Goal: Task Accomplishment & Management: Complete application form

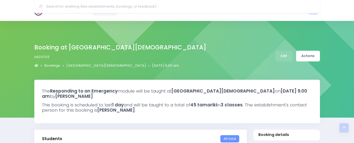
select select "5"
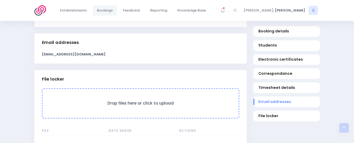
scroll to position [422, 0]
click at [42, 10] on img at bounding box center [41, 10] width 15 height 10
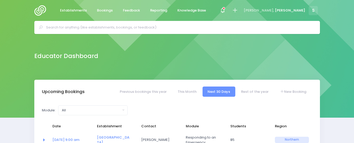
select select "5"
click at [67, 26] on input "text" at bounding box center [179, 28] width 266 height 8
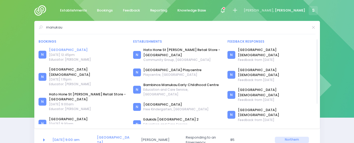
type input "manukau"
click at [79, 50] on link "[GEOGRAPHIC_DATA]" at bounding box center [70, 49] width 42 height 5
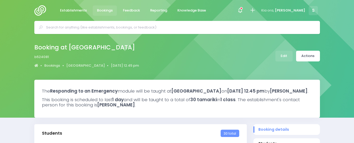
select select "5"
click at [281, 57] on link "Edit" at bounding box center [283, 56] width 17 height 11
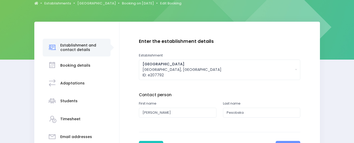
click at [60, 102] on h3 "Students" at bounding box center [68, 101] width 17 height 4
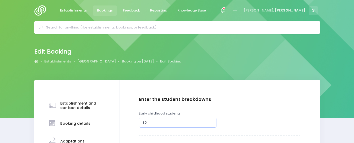
type input "31"
click at [210, 121] on input "31" at bounding box center [178, 123] width 78 height 10
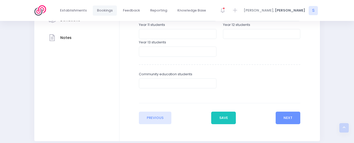
scroll to position [211, 0]
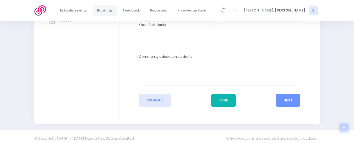
click at [227, 99] on button "Save" at bounding box center [223, 100] width 25 height 13
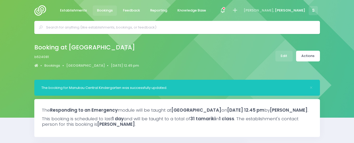
select select "5"
click at [309, 54] on link "Actions" at bounding box center [308, 56] width 24 height 11
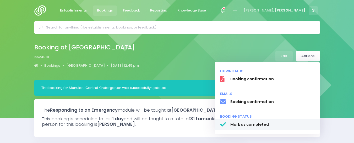
click at [238, 124] on span "Mark as completed" at bounding box center [272, 125] width 84 height 6
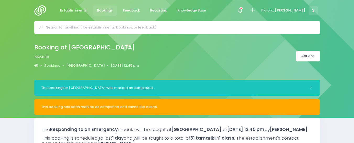
select select "5"
click at [40, 10] on img at bounding box center [41, 10] width 15 height 10
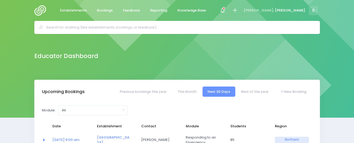
select select "5"
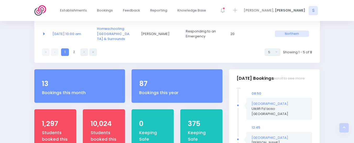
scroll to position [195, 0]
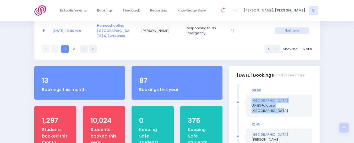
drag, startPoint x: 352, startPoint y: 61, endPoint x: 333, endPoint y: 86, distance: 32.1
click at [333, 86] on div "Upcoming Bookings Previous bookings this year This Month Next 30 Days Rest of t…" at bounding box center [177, 28] width 354 height 288
click at [303, 95] on div "De La Salle College Uikilifi Fa’aoso Northern Region" at bounding box center [279, 106] width 66 height 22
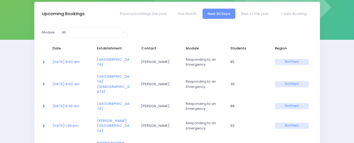
scroll to position [0, 0]
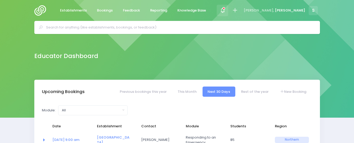
click at [226, 9] on icon at bounding box center [223, 10] width 6 height 6
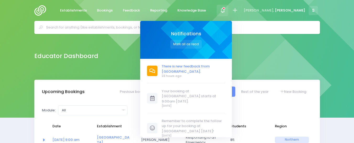
click at [223, 68] on span "There is new feedback from [GEOGRAPHIC_DATA]." at bounding box center [193, 69] width 63 height 10
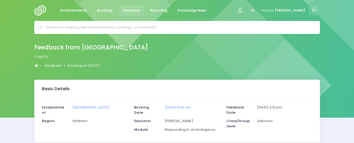
click at [41, 11] on img at bounding box center [41, 10] width 15 height 10
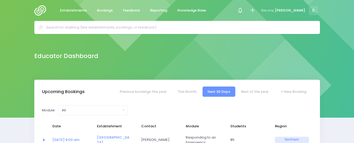
select select "5"
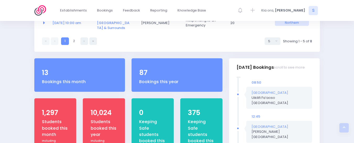
scroll to position [204, 0]
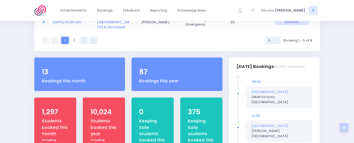
click at [44, 10] on img at bounding box center [41, 10] width 15 height 10
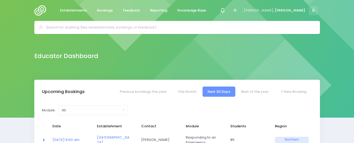
select select "5"
click at [65, 26] on input "text" at bounding box center [179, 28] width 266 height 8
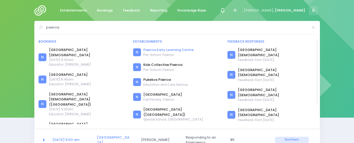
type input "paeroa"
click at [152, 50] on link "Paeroa Early Learning Centre" at bounding box center [168, 49] width 50 height 5
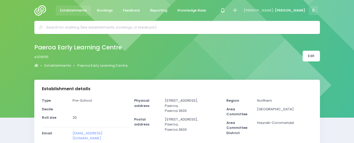
select select "5"
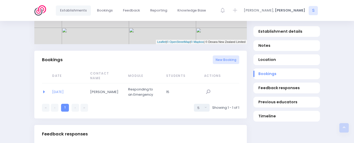
scroll to position [314, 0]
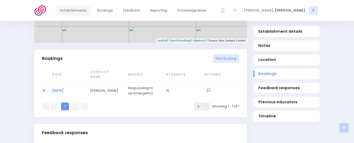
click at [63, 88] on link "26/06/2020" at bounding box center [58, 90] width 12 height 5
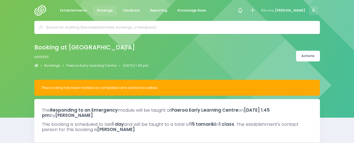
select select "5"
click at [64, 27] on input "text" at bounding box center [179, 28] width 266 height 8
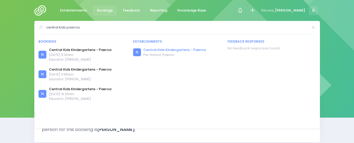
type input "central kids paeroa"
click at [169, 50] on link "Central Kids Kindergartens - Paeroa" at bounding box center [174, 49] width 62 height 5
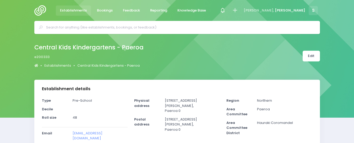
select select "5"
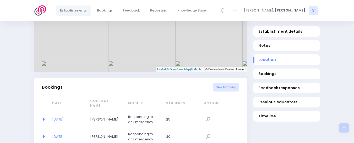
scroll to position [287, 0]
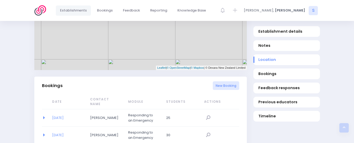
click at [62, 116] on span "[DATE]" at bounding box center [66, 118] width 29 height 5
click at [64, 116] on link "[DATE]" at bounding box center [58, 118] width 12 height 5
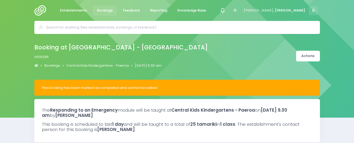
select select "5"
click at [54, 24] on input "text" at bounding box center [179, 28] width 266 height 8
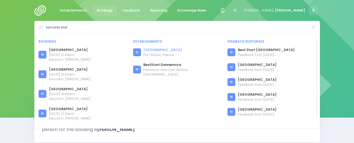
type input "tamariki stat"
click at [156, 49] on link "[GEOGRAPHIC_DATA]" at bounding box center [162, 49] width 39 height 5
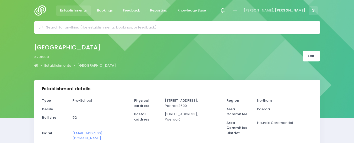
select select "5"
click at [116, 26] on input "text" at bounding box center [179, 28] width 266 height 8
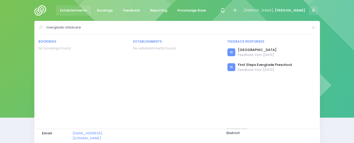
drag, startPoint x: 84, startPoint y: 29, endPoint x: 2, endPoint y: 36, distance: 82.8
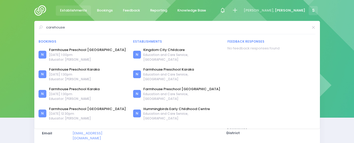
drag, startPoint x: 104, startPoint y: 25, endPoint x: 131, endPoint y: 23, distance: 26.5
click at [128, 23] on div "carehouse Bookings N Farmhouse Preschool Patumahoe N N N" at bounding box center [177, 75] width 286 height 108
drag, startPoint x: 125, startPoint y: 23, endPoint x: 36, endPoint y: 29, distance: 88.8
click at [36, 29] on div "carehouse Bookings N Farmhouse Preschool Patumahoe N N N" at bounding box center [177, 75] width 286 height 108
click at [70, 28] on input "carehouse" at bounding box center [177, 28] width 262 height 8
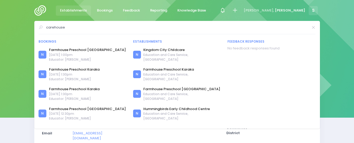
click at [70, 28] on input "carehouse" at bounding box center [177, 28] width 262 height 8
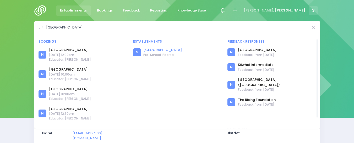
type input "tamariki Station"
click at [156, 50] on link "[GEOGRAPHIC_DATA]" at bounding box center [162, 49] width 39 height 5
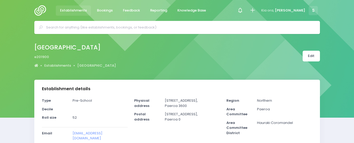
select select "5"
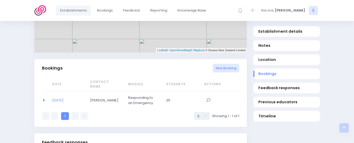
scroll to position [309, 0]
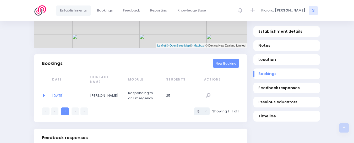
click at [227, 61] on link "New Booking" at bounding box center [226, 63] width 26 height 9
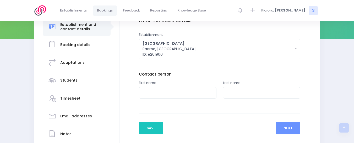
scroll to position [79, 0]
click at [152, 92] on input "text" at bounding box center [178, 93] width 78 height 12
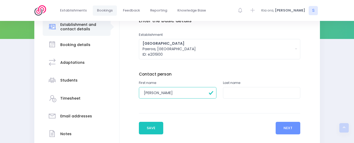
type input "Erin"
click at [241, 91] on input "text" at bounding box center [262, 93] width 78 height 12
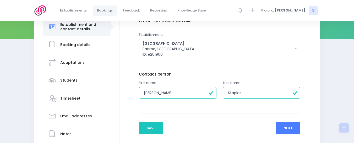
type input "Staples"
click at [286, 127] on button "Next" at bounding box center [288, 128] width 25 height 13
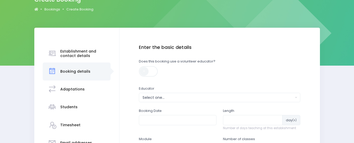
scroll to position [114, 0]
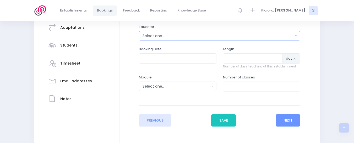
click at [162, 35] on div "Select one..." at bounding box center [218, 36] width 151 height 6
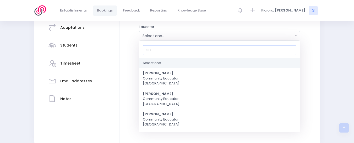
type input "[PERSON_NAME]"
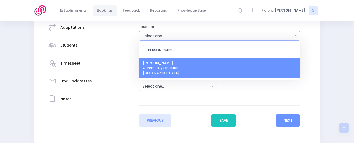
click at [167, 68] on span "Sue Lowry Community Educator Northern Region" at bounding box center [161, 68] width 37 height 15
select select "121363"
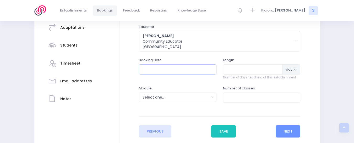
click at [178, 69] on input "text" at bounding box center [178, 69] width 78 height 10
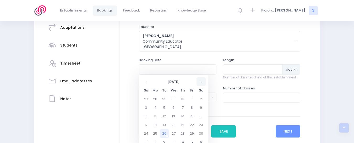
click at [200, 82] on th at bounding box center [201, 82] width 9 height 9
click at [154, 109] on td "8" at bounding box center [155, 107] width 9 height 9
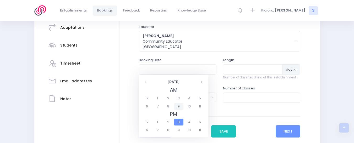
click at [178, 107] on span "9" at bounding box center [178, 106] width 9 height 7
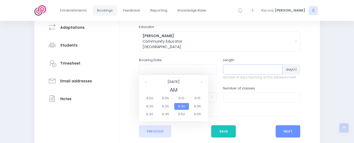
click at [238, 71] on input "number" at bounding box center [253, 69] width 60 height 10
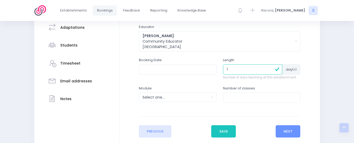
type input "1"
click at [206, 68] on input "text" at bounding box center [178, 69] width 78 height 10
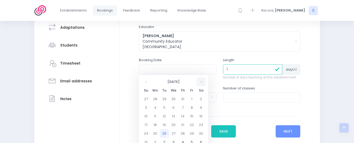
click at [200, 81] on th at bounding box center [201, 82] width 9 height 9
click at [155, 108] on td "8" at bounding box center [155, 107] width 9 height 9
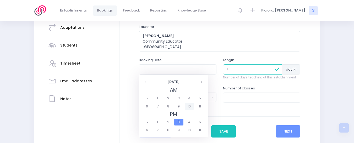
click at [189, 107] on span "10" at bounding box center [189, 106] width 9 height 7
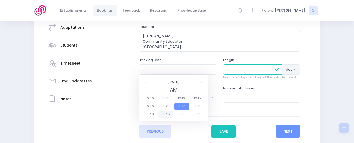
click at [165, 114] on span "10:45" at bounding box center [165, 114] width 15 height 7
type input "08/09/2025 10:45 AM"
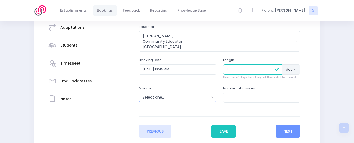
click at [175, 99] on div "Select one..." at bounding box center [176, 98] width 67 height 6
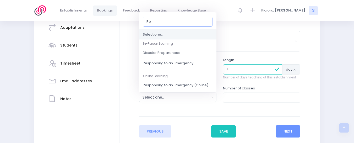
type input "Res"
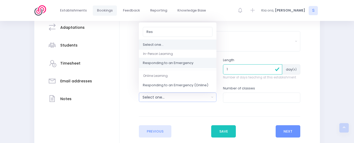
click at [167, 63] on span "Responding to an Emergency" at bounding box center [168, 63] width 51 height 5
select select "Responding to an Emergency"
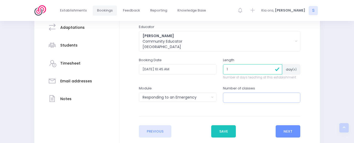
click at [231, 98] on input "number" at bounding box center [262, 98] width 78 height 10
type input "1"
click at [285, 131] on button "Next" at bounding box center [288, 132] width 25 height 13
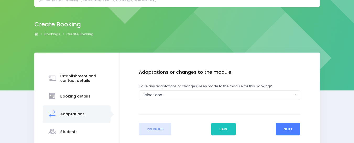
scroll to position [54, 0]
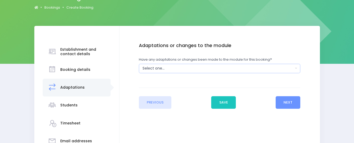
click at [297, 68] on button "Select one..." at bounding box center [219, 68] width 161 height 9
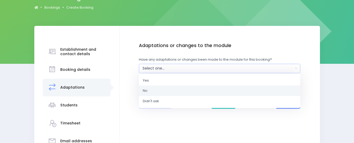
click at [150, 89] on link "No" at bounding box center [219, 91] width 161 height 10
select select "No"
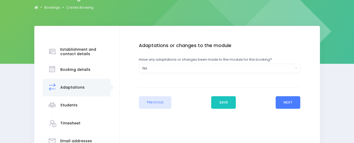
click at [281, 101] on button "Next" at bounding box center [288, 102] width 25 height 13
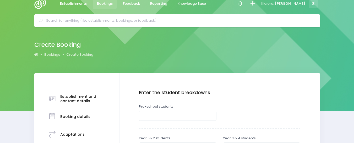
scroll to position [0, 0]
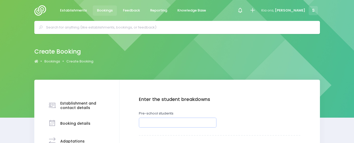
click at [143, 124] on input "number" at bounding box center [178, 123] width 78 height 10
type input "2"
type input "35"
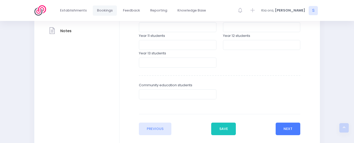
click at [281, 129] on button "Next" at bounding box center [288, 129] width 25 height 13
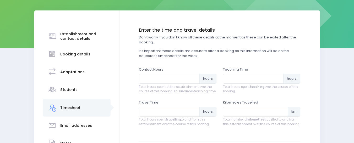
scroll to position [78, 0]
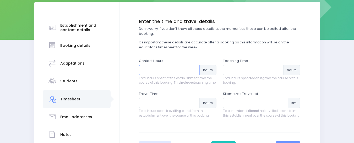
click at [149, 69] on input "number" at bounding box center [169, 70] width 61 height 10
type input "1.25"
click at [231, 69] on input "number" at bounding box center [253, 70] width 61 height 10
type input "1"
click at [158, 108] on input "number" at bounding box center [169, 103] width 61 height 10
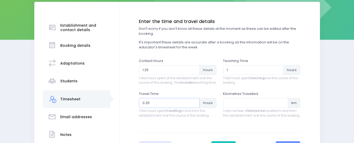
click at [193, 106] on input "0.25" at bounding box center [169, 103] width 61 height 10
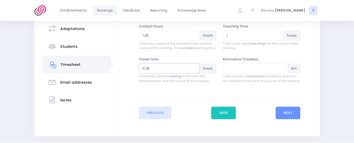
scroll to position [124, 0]
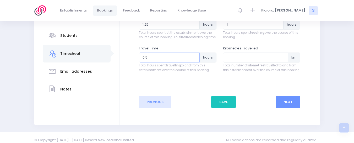
type input "0.5"
click at [194, 60] on input "0.5" at bounding box center [169, 58] width 61 height 10
click at [286, 108] on button "Next" at bounding box center [288, 102] width 25 height 13
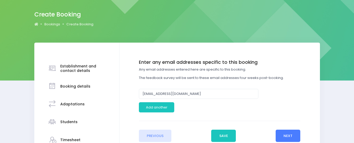
scroll to position [60, 0]
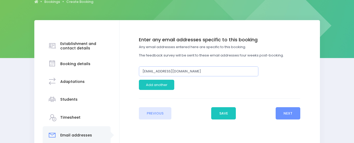
click at [194, 70] on input "tamariki.station@xtra.co.nz" at bounding box center [198, 72] width 119 height 10
drag, startPoint x: 178, startPoint y: 70, endPoint x: 132, endPoint y: 69, distance: 46.7
click at [132, 69] on div "Enter the basic details Establishment Select one... 'Api Fakakoloa 'Api Fakakol…" at bounding box center [220, 78] width 190 height 83
type input "station@tamarikistation.co.nz"
click at [280, 112] on button "Next" at bounding box center [288, 113] width 25 height 13
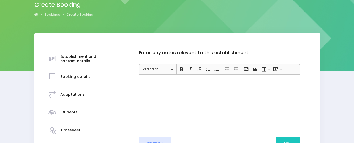
scroll to position [67, 0]
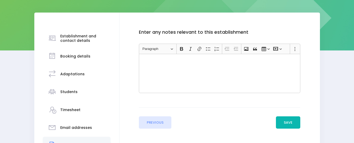
click at [285, 124] on button "Save" at bounding box center [288, 123] width 25 height 13
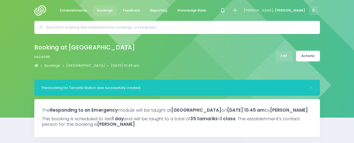
select select "5"
click at [80, 66] on link "[GEOGRAPHIC_DATA]" at bounding box center [85, 65] width 39 height 5
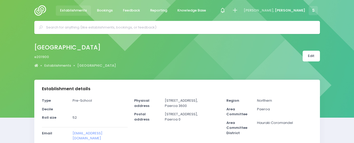
select select "5"
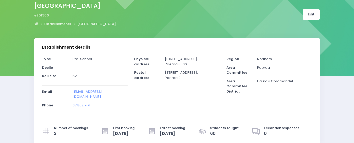
scroll to position [40, 0]
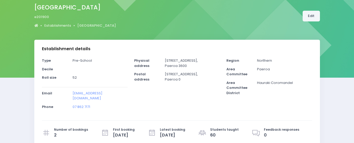
click at [310, 15] on link "Edit" at bounding box center [311, 16] width 17 height 11
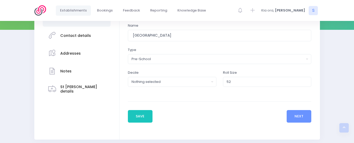
scroll to position [89, 0]
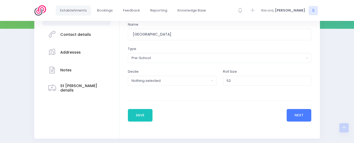
click at [297, 114] on button "Next" at bounding box center [299, 115] width 25 height 13
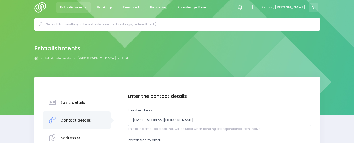
scroll to position [0, 0]
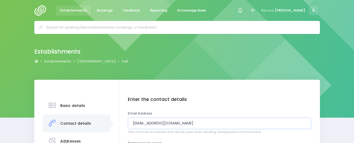
drag, startPoint x: 172, startPoint y: 123, endPoint x: 103, endPoint y: 125, distance: 68.7
click at [198, 125] on input "[EMAIL_ADDRESS][DOMAIN_NAME]" at bounding box center [219, 124] width 183 height 12
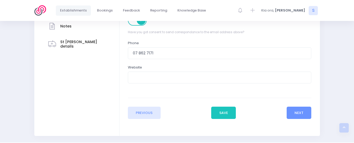
scroll to position [134, 0]
type input "[EMAIL_ADDRESS][DOMAIN_NAME]"
click at [163, 52] on input "07 862 7171" at bounding box center [219, 53] width 183 height 12
click at [134, 52] on input "07 862 7171" at bounding box center [219, 53] width 183 height 12
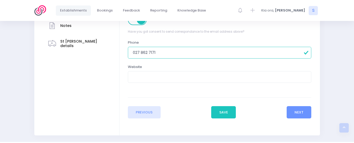
click at [143, 52] on input "027 862 7171" at bounding box center [219, 53] width 183 height 12
click at [212, 56] on input "027 762 7171" at bounding box center [219, 53] width 183 height 12
type input "027 762 7171"
click at [288, 110] on button "Next" at bounding box center [299, 112] width 25 height 13
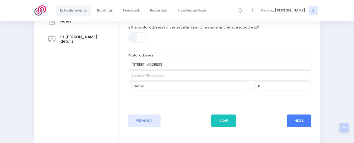
scroll to position [150, 0]
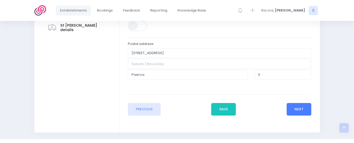
click at [296, 110] on button "Next" at bounding box center [299, 109] width 25 height 13
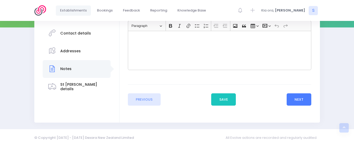
scroll to position [94, 0]
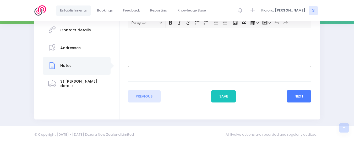
click at [298, 98] on button "Next" at bounding box center [299, 96] width 25 height 13
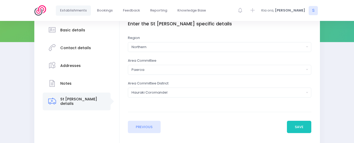
scroll to position [106, 0]
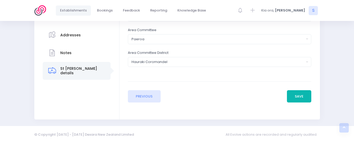
click at [296, 98] on button "Save" at bounding box center [299, 96] width 25 height 13
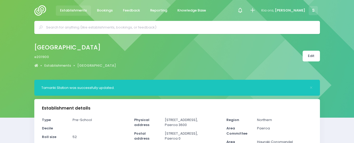
select select "5"
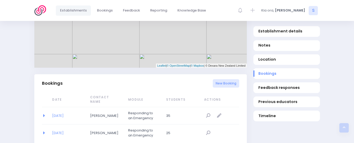
scroll to position [307, 0]
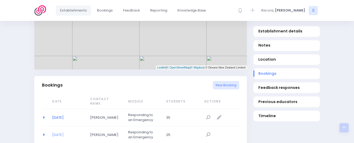
click at [60, 115] on link "08/09/2025" at bounding box center [58, 117] width 12 height 5
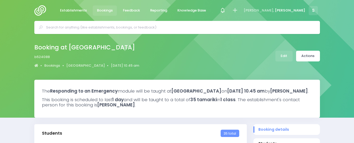
select select "5"
click at [283, 56] on link "Edit" at bounding box center [283, 56] width 17 height 11
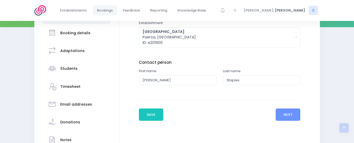
scroll to position [91, 0]
drag, startPoint x: 155, startPoint y: 81, endPoint x: 114, endPoint y: 81, distance: 40.6
click at [114, 81] on div "Establishment and contact details Booking details Adaptations" at bounding box center [177, 77] width 286 height 177
type input "Nicole"
click at [229, 81] on input "Staples" at bounding box center [262, 80] width 78 height 10
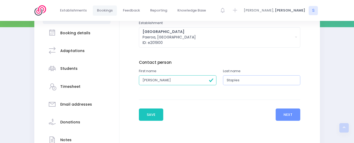
click at [229, 81] on input "Staples" at bounding box center [262, 80] width 78 height 10
type input "Harrison"
click at [288, 113] on button "Next" at bounding box center [288, 115] width 25 height 13
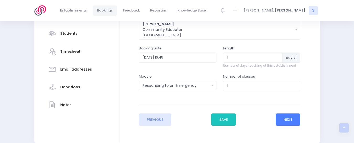
scroll to position [127, 0]
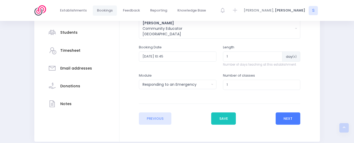
click at [289, 117] on button "Next" at bounding box center [288, 119] width 25 height 13
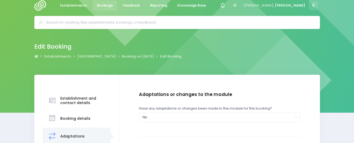
scroll to position [0, 0]
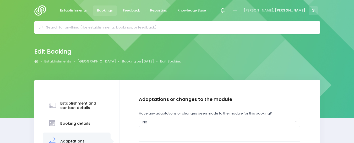
drag, startPoint x: 352, startPoint y: 72, endPoint x: 350, endPoint y: 86, distance: 14.6
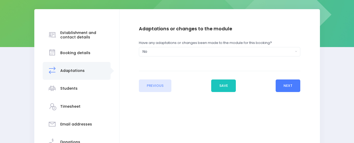
click at [298, 86] on button "Next" at bounding box center [288, 86] width 25 height 13
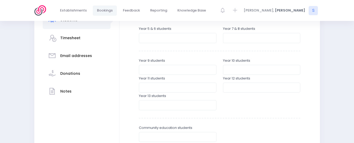
scroll to position [143, 0]
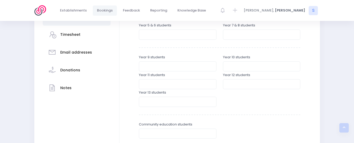
click at [343, 86] on div "Establishment and contact details" at bounding box center [177, 64] width 354 height 255
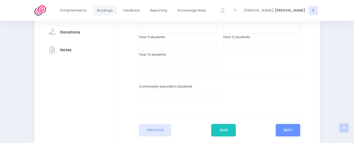
scroll to position [183, 0]
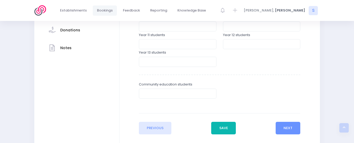
click at [222, 127] on button "Save" at bounding box center [223, 128] width 25 height 13
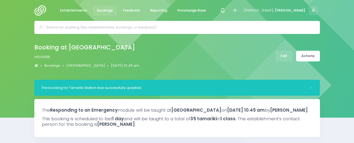
select select "5"
click at [308, 57] on link "Actions" at bounding box center [308, 56] width 24 height 11
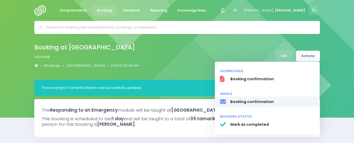
click at [256, 101] on span "Booking confirmation" at bounding box center [272, 102] width 84 height 6
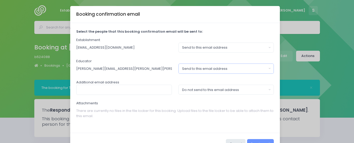
click at [267, 68] on button "Send to this email address" at bounding box center [226, 69] width 96 height 10
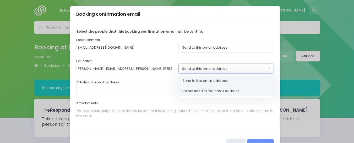
click at [206, 89] on span "Do not send to this email address" at bounding box center [210, 91] width 57 height 5
select select "no_email"
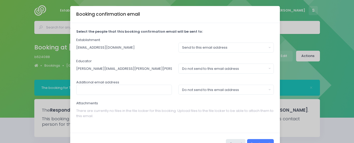
click at [255, 141] on button "Send email" at bounding box center [260, 144] width 27 height 10
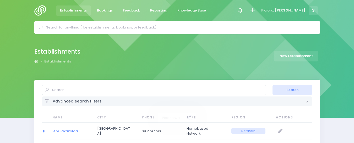
select select "20"
click at [70, 88] on input "text" at bounding box center [154, 90] width 224 height 10
type input "tamariki station ainslie"
click at [272, 85] on button "Search" at bounding box center [292, 90] width 40 height 10
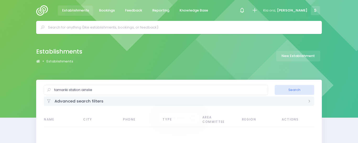
select select "20"
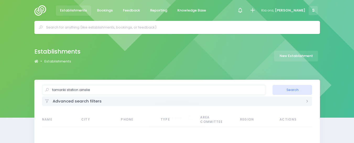
select select "20"
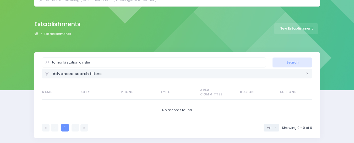
scroll to position [32, 0]
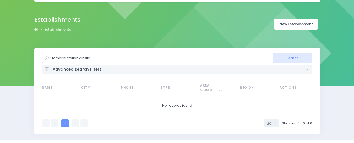
click at [305, 24] on link "New Establishment" at bounding box center [296, 24] width 44 height 11
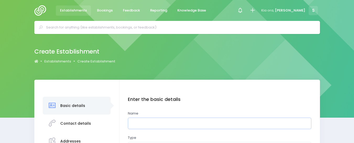
click at [162, 123] on input "text" at bounding box center [219, 124] width 183 height 12
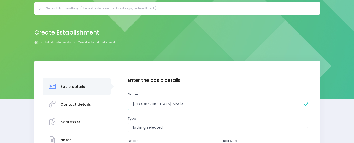
scroll to position [47, 0]
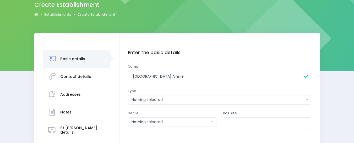
type input "[GEOGRAPHIC_DATA] Ainslie"
click at [144, 99] on div "Nothing selected" at bounding box center [218, 100] width 173 height 6
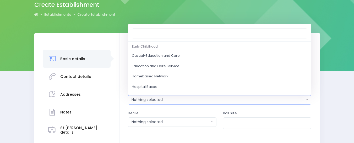
scroll to position [7, 0]
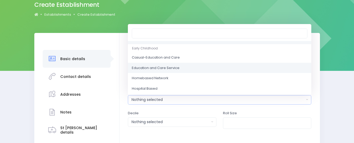
click at [169, 67] on span "Education and Care Service" at bounding box center [156, 68] width 48 height 5
select select "Education and Care Service"
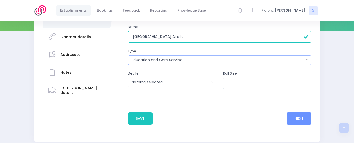
scroll to position [102, 0]
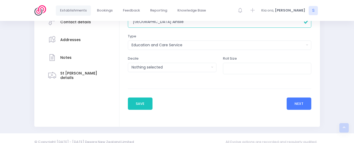
click at [300, 102] on button "Next" at bounding box center [299, 104] width 25 height 13
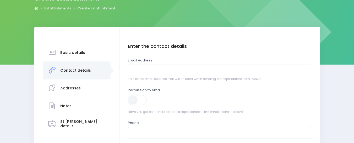
scroll to position [57, 0]
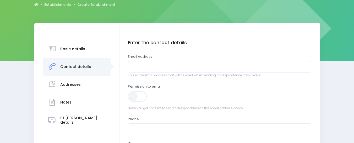
click at [144, 64] on input "email" at bounding box center [219, 67] width 183 height 12
type input "[EMAIL_ADDRESS][DOMAIN_NAME]"
click at [136, 96] on span at bounding box center [138, 96] width 20 height 10
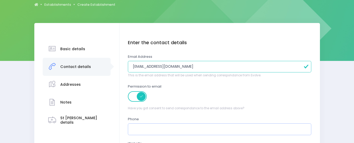
click at [140, 129] on input "text" at bounding box center [219, 130] width 183 height 12
type input "0278627141"
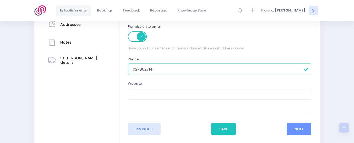
scroll to position [124, 0]
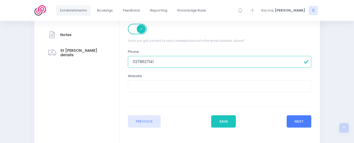
click at [301, 121] on button "Next" at bounding box center [299, 122] width 25 height 13
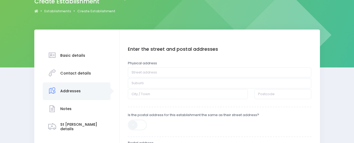
scroll to position [65, 0]
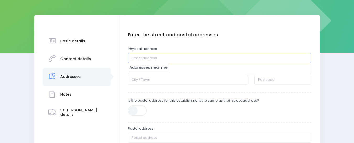
click at [141, 58] on input "text" at bounding box center [219, 58] width 183 height 10
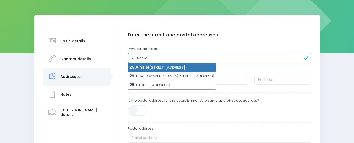
click at [167, 68] on li "25 Ainslie Road, Paeroa 3600" at bounding box center [172, 67] width 88 height 9
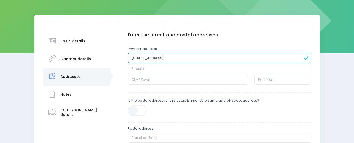
type input "25 Ainslie Road"
type input "Paeroa"
type input "3600"
drag, startPoint x: 150, startPoint y: 79, endPoint x: 123, endPoint y: 81, distance: 26.5
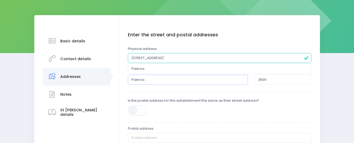
click at [123, 81] on div "Enter the basic details Name Tamariki Station Ainslie Type Casual-Education and…" at bounding box center [219, 116] width 200 height 203
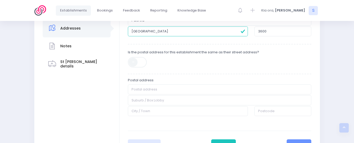
scroll to position [116, 0]
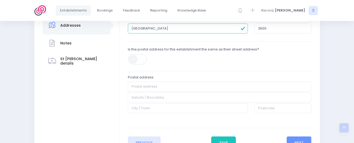
type input "Waikato"
click at [135, 57] on span at bounding box center [138, 59] width 20 height 10
type input "25 Ainslie Road"
type input "Paeroa"
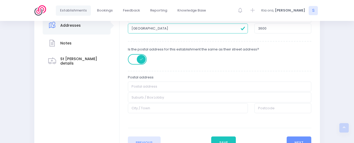
type input "Waikato"
type input "3600"
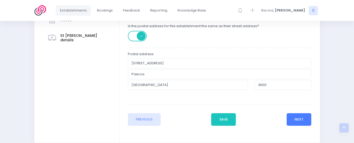
click at [300, 120] on button "Next" at bounding box center [299, 119] width 25 height 13
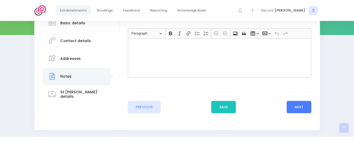
scroll to position [84, 0]
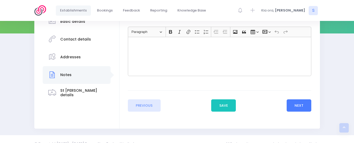
click at [298, 102] on button "Next" at bounding box center [299, 106] width 25 height 13
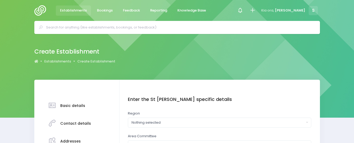
scroll to position [47, 0]
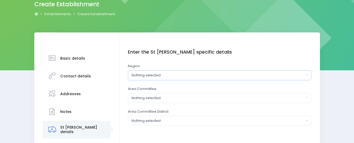
click at [160, 75] on div "Nothing selected" at bounding box center [218, 75] width 173 height 5
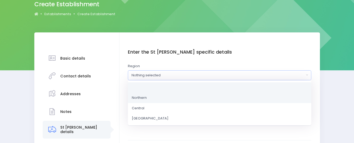
click at [141, 97] on span "Northern" at bounding box center [139, 97] width 15 height 5
select select "Northern"
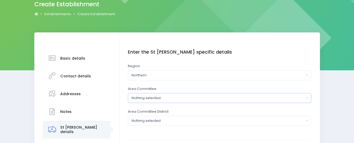
click at [152, 97] on div "Nothing selected" at bounding box center [218, 98] width 173 height 5
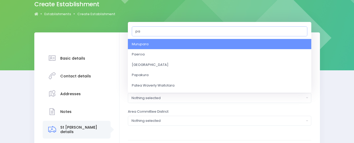
type input "pae"
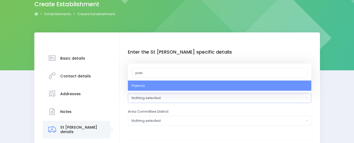
click at [143, 84] on span "Paeroa" at bounding box center [138, 85] width 13 height 5
select select "Paeroa"
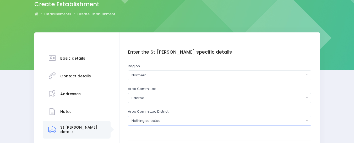
click at [142, 120] on div "Nothing selected" at bounding box center [218, 120] width 173 height 5
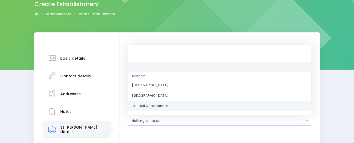
click at [154, 104] on span "Hauraki Coromandel" at bounding box center [150, 105] width 36 height 5
select select "Hauraki Coromandel"
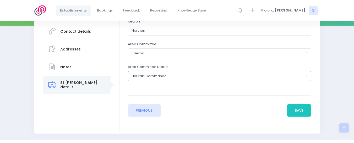
scroll to position [102, 0]
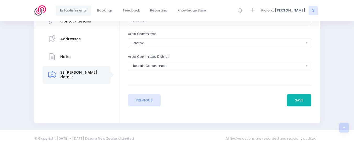
click at [294, 100] on button "Save" at bounding box center [299, 100] width 25 height 13
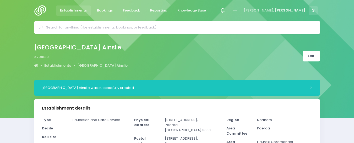
select select "5"
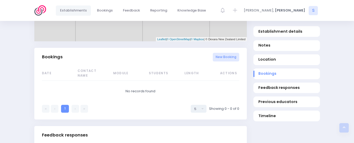
scroll to position [316, 0]
drag, startPoint x: 357, startPoint y: 33, endPoint x: 358, endPoint y: 101, distance: 68.4
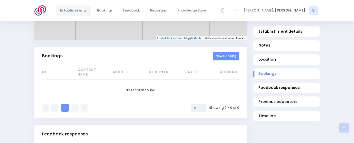
click at [229, 52] on link "New Booking" at bounding box center [226, 56] width 26 height 9
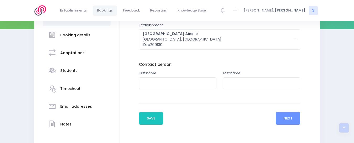
scroll to position [91, 0]
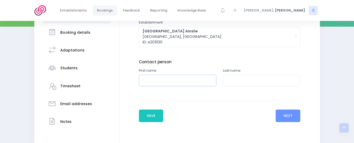
click at [152, 79] on input "text" at bounding box center [178, 81] width 78 height 12
type input "Erin"
click at [238, 79] on input "text" at bounding box center [262, 81] width 78 height 12
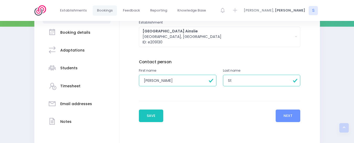
type input "Staples"
click at [283, 114] on button "Next" at bounding box center [288, 116] width 25 height 13
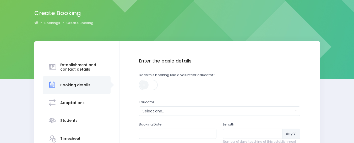
scroll to position [65, 0]
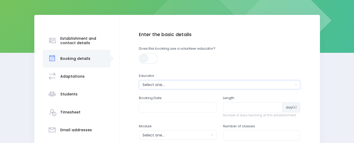
click at [161, 86] on div "Select one..." at bounding box center [218, 85] width 151 height 6
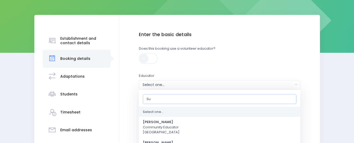
type input "[PERSON_NAME]"
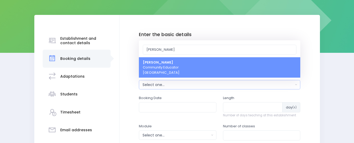
click at [158, 71] on span "Sue Lowry Community Educator Northern Region" at bounding box center [161, 67] width 37 height 15
select select "121363"
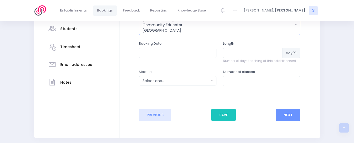
scroll to position [141, 0]
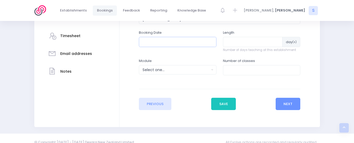
click at [163, 40] on input "text" at bounding box center [178, 42] width 78 height 10
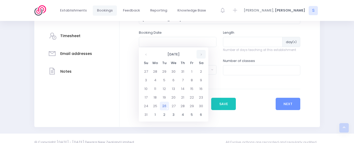
click at [200, 53] on th at bounding box center [201, 54] width 9 height 9
click at [154, 81] on td "8" at bounding box center [155, 80] width 9 height 9
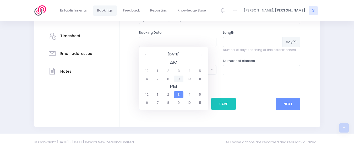
click at [177, 78] on span "9" at bounding box center [178, 79] width 9 height 7
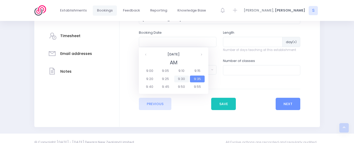
click at [180, 79] on span "9:30" at bounding box center [181, 79] width 15 height 7
type input "08/09/2025 09:30 AM"
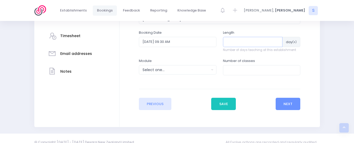
click at [239, 42] on input "number" at bounding box center [253, 42] width 60 height 10
type input "1"
click at [237, 69] on input "number" at bounding box center [262, 70] width 78 height 10
type input "1"
click at [201, 73] on button "Select one..." at bounding box center [178, 69] width 78 height 9
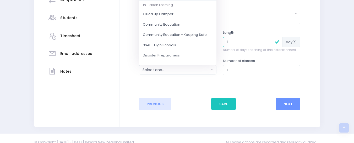
scroll to position [53, 0]
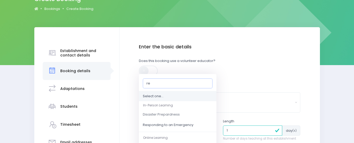
type input "res"
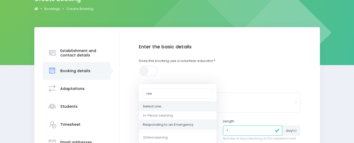
click at [164, 125] on span "Responding to an Emergency" at bounding box center [168, 125] width 51 height 5
select select "Responding to an Emergency"
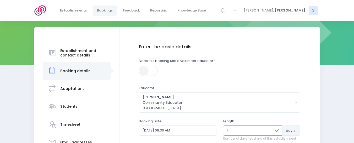
scroll to position [140, 0]
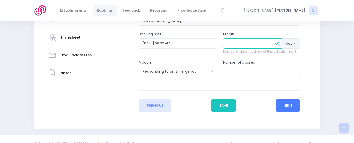
click at [290, 103] on button "Next" at bounding box center [288, 106] width 25 height 13
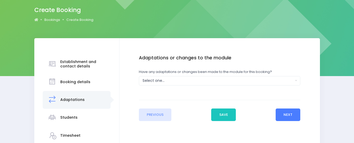
scroll to position [63, 0]
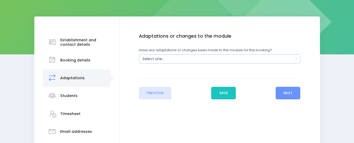
click at [296, 58] on button "Select one..." at bounding box center [219, 58] width 161 height 9
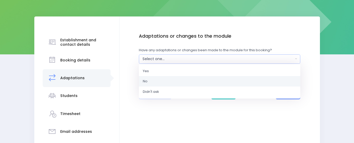
click at [154, 81] on link "No" at bounding box center [219, 81] width 161 height 10
select select "No"
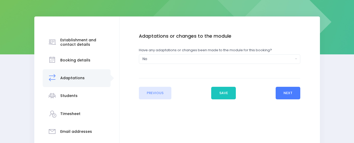
click at [284, 92] on button "Next" at bounding box center [288, 93] width 25 height 13
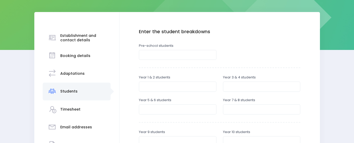
scroll to position [80, 0]
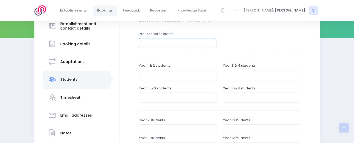
click at [151, 41] on input "number" at bounding box center [178, 43] width 78 height 10
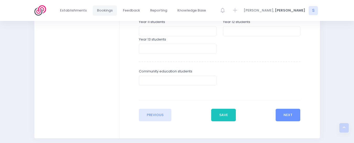
scroll to position [199, 0]
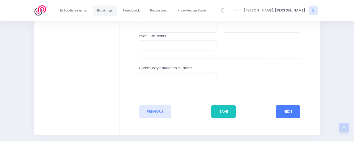
type input "25"
click at [284, 112] on button "Next" at bounding box center [288, 112] width 25 height 13
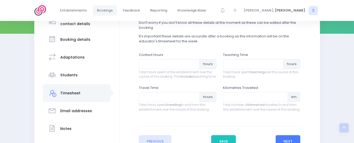
scroll to position [87, 0]
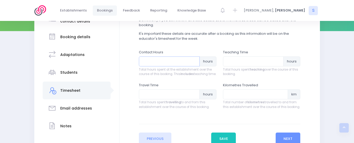
click at [148, 61] on input "number" at bounding box center [169, 62] width 61 height 10
type input "1.25"
click at [238, 63] on input "number" at bounding box center [253, 62] width 61 height 10
type input "1"
click at [156, 97] on input "number" at bounding box center [169, 95] width 61 height 10
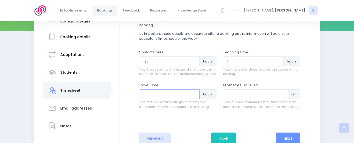
type input "1.5"
click at [283, 140] on button "Next" at bounding box center [288, 139] width 25 height 13
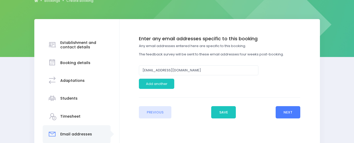
scroll to position [61, 0]
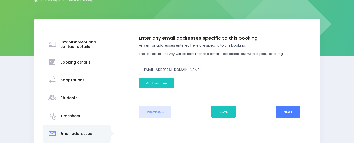
click at [286, 111] on button "Next" at bounding box center [288, 112] width 25 height 13
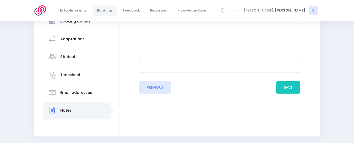
scroll to position [106, 0]
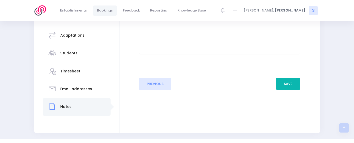
click at [290, 86] on button "Save" at bounding box center [288, 84] width 25 height 13
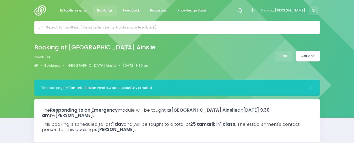
select select "5"
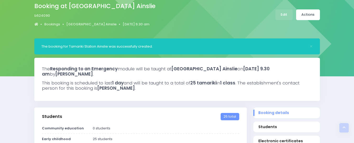
scroll to position [40, 0]
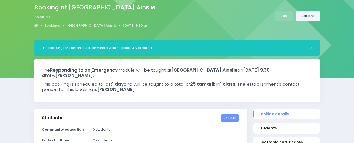
click at [312, 13] on link "Actions" at bounding box center [308, 16] width 24 height 11
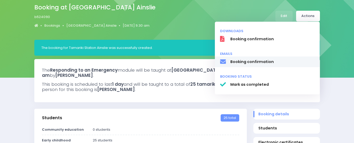
click at [252, 64] on span "Booking confirmation" at bounding box center [272, 62] width 84 height 6
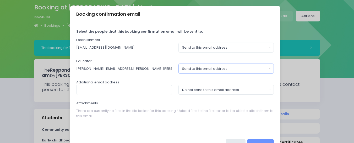
click at [268, 68] on button "Send to this email address" at bounding box center [226, 69] width 96 height 10
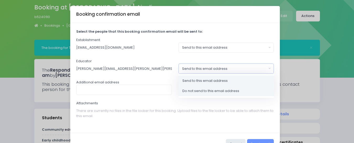
click at [197, 90] on span "Do not send to this email address" at bounding box center [210, 91] width 57 height 5
select select "no_email"
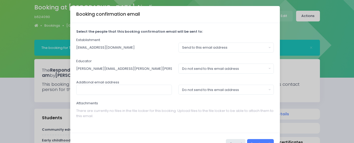
click at [252, 141] on button "Send email" at bounding box center [260, 144] width 27 height 10
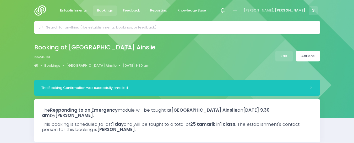
select select "5"
click at [38, 8] on img at bounding box center [41, 10] width 15 height 10
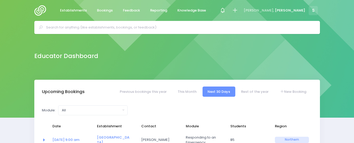
select select "5"
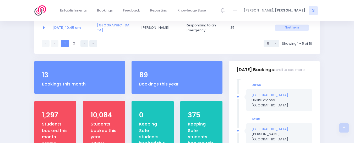
scroll to position [193, 0]
